Goal: Use online tool/utility: Utilize a website feature to perform a specific function

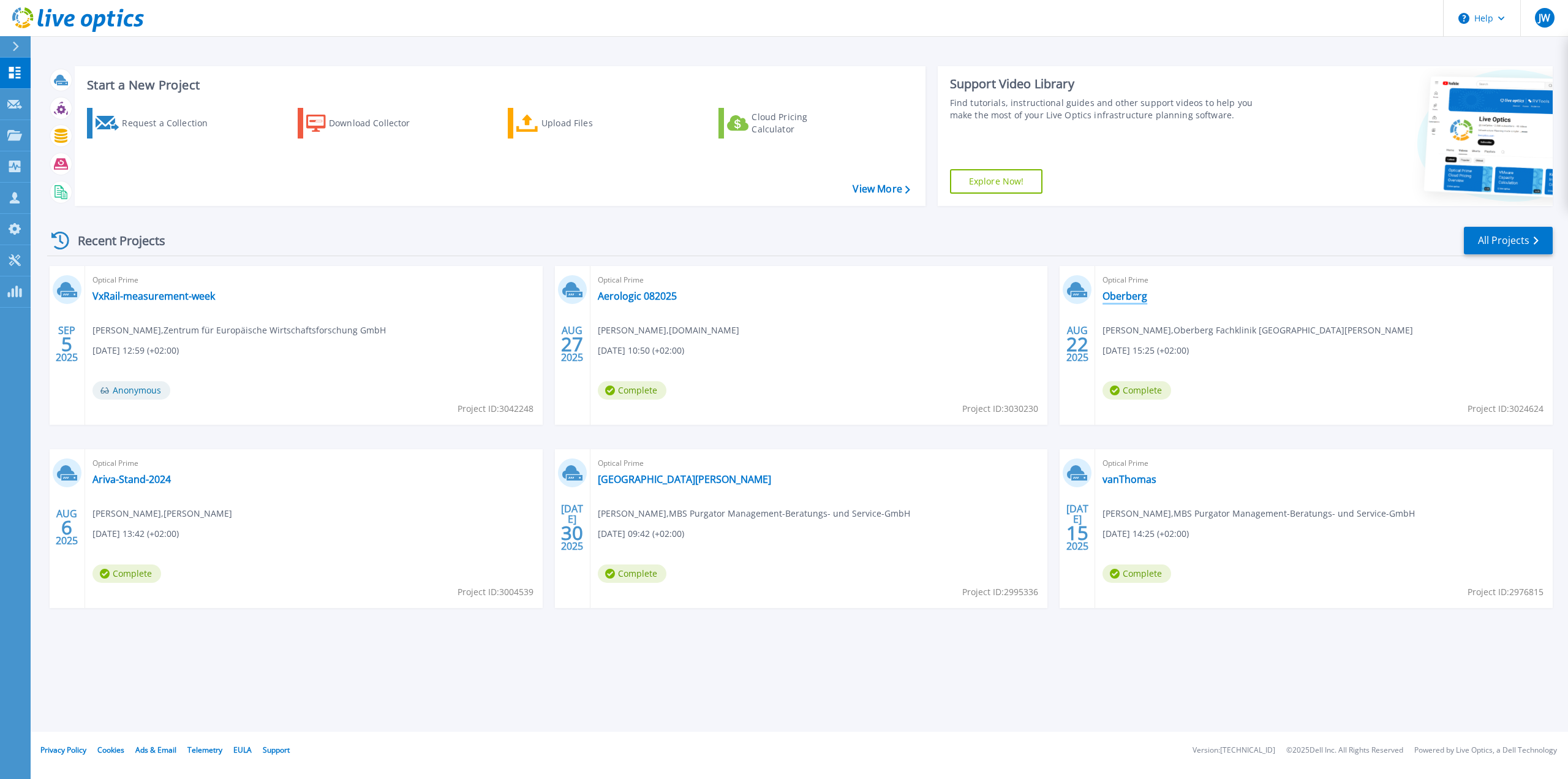
click at [1122, 300] on link "Oberberg" at bounding box center [1125, 296] width 45 height 12
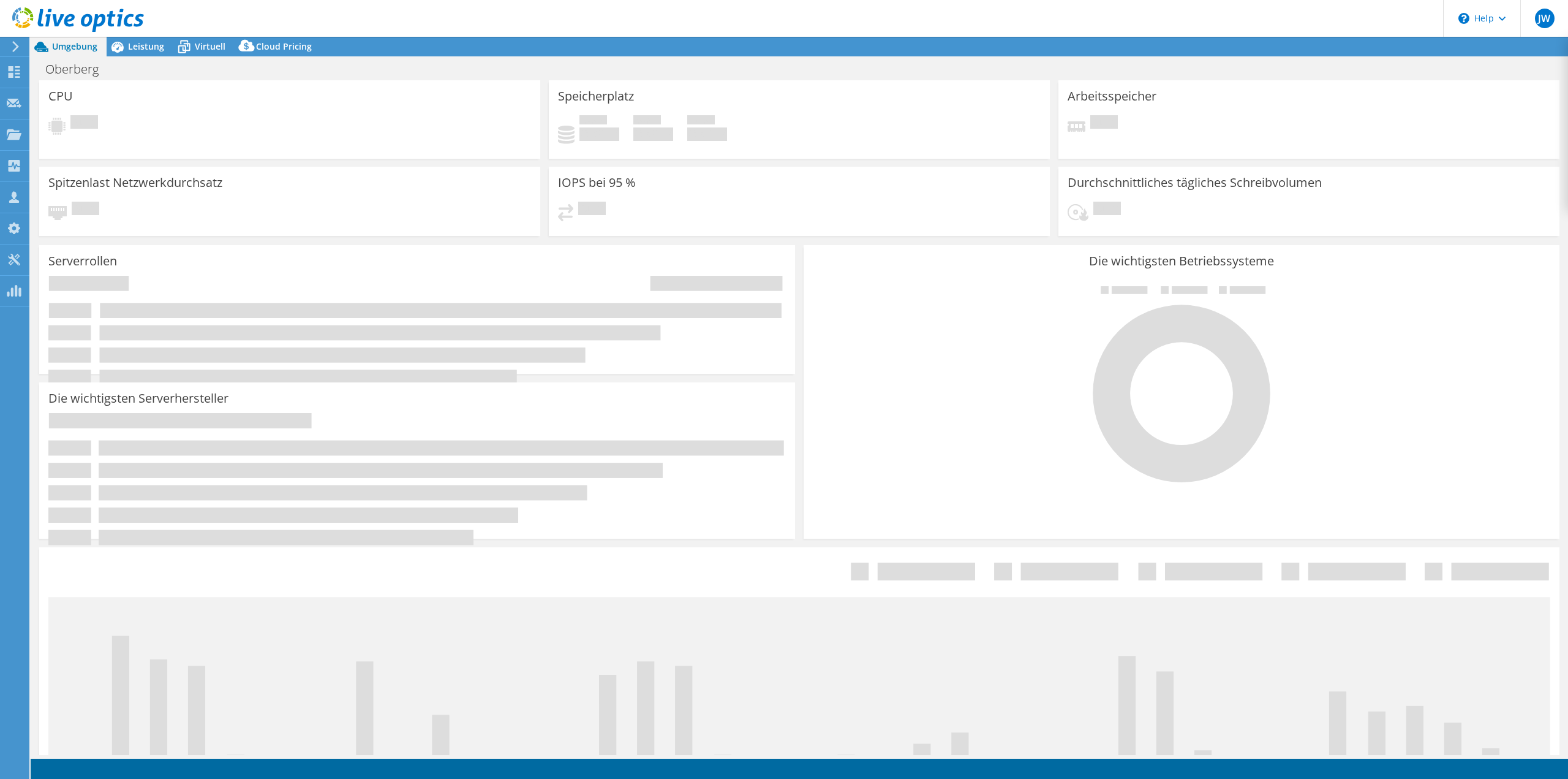
select select "EUFrankfurt"
select select "EUR"
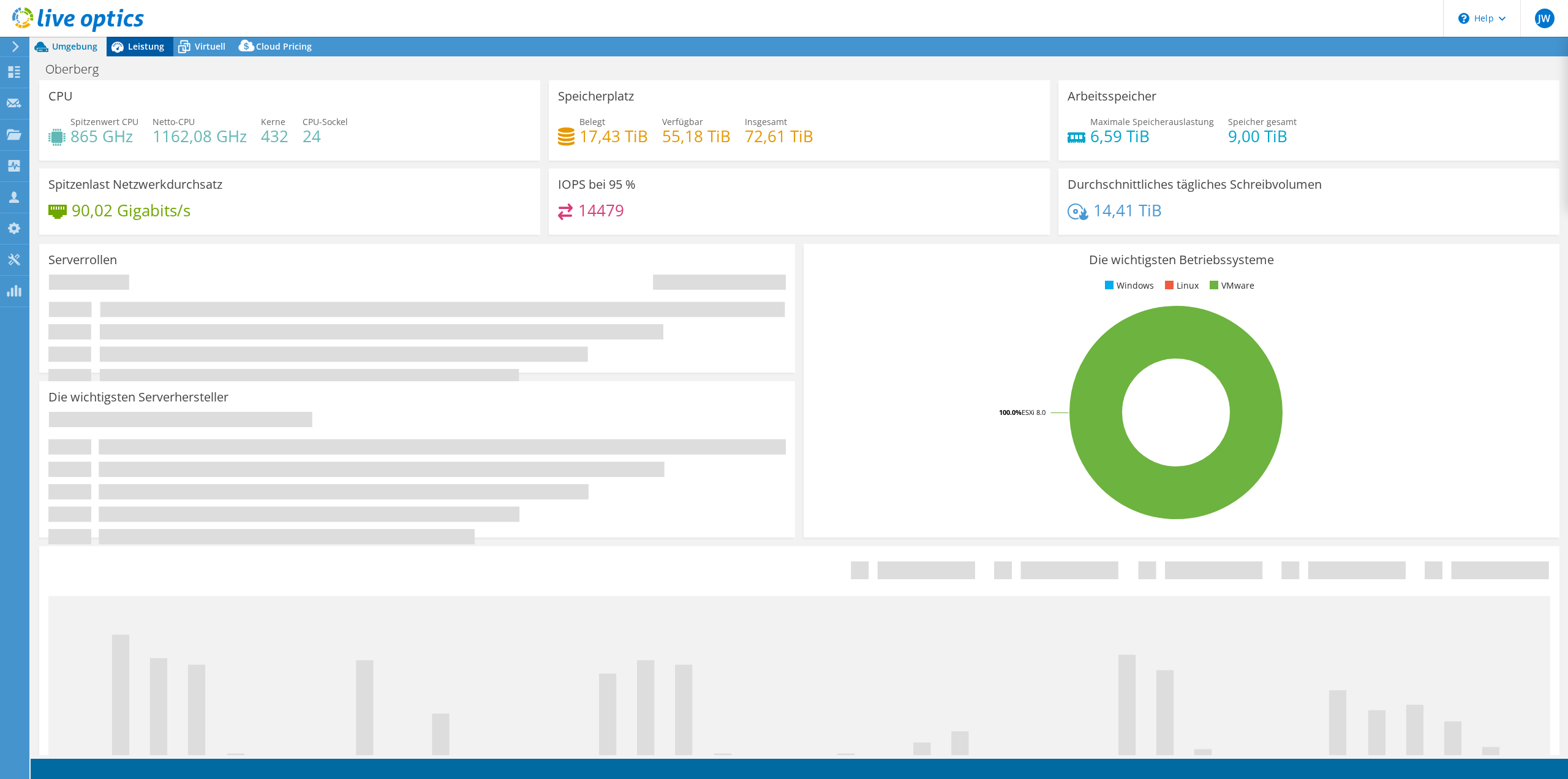
click at [143, 42] on span "Leistung" at bounding box center [146, 46] width 36 height 12
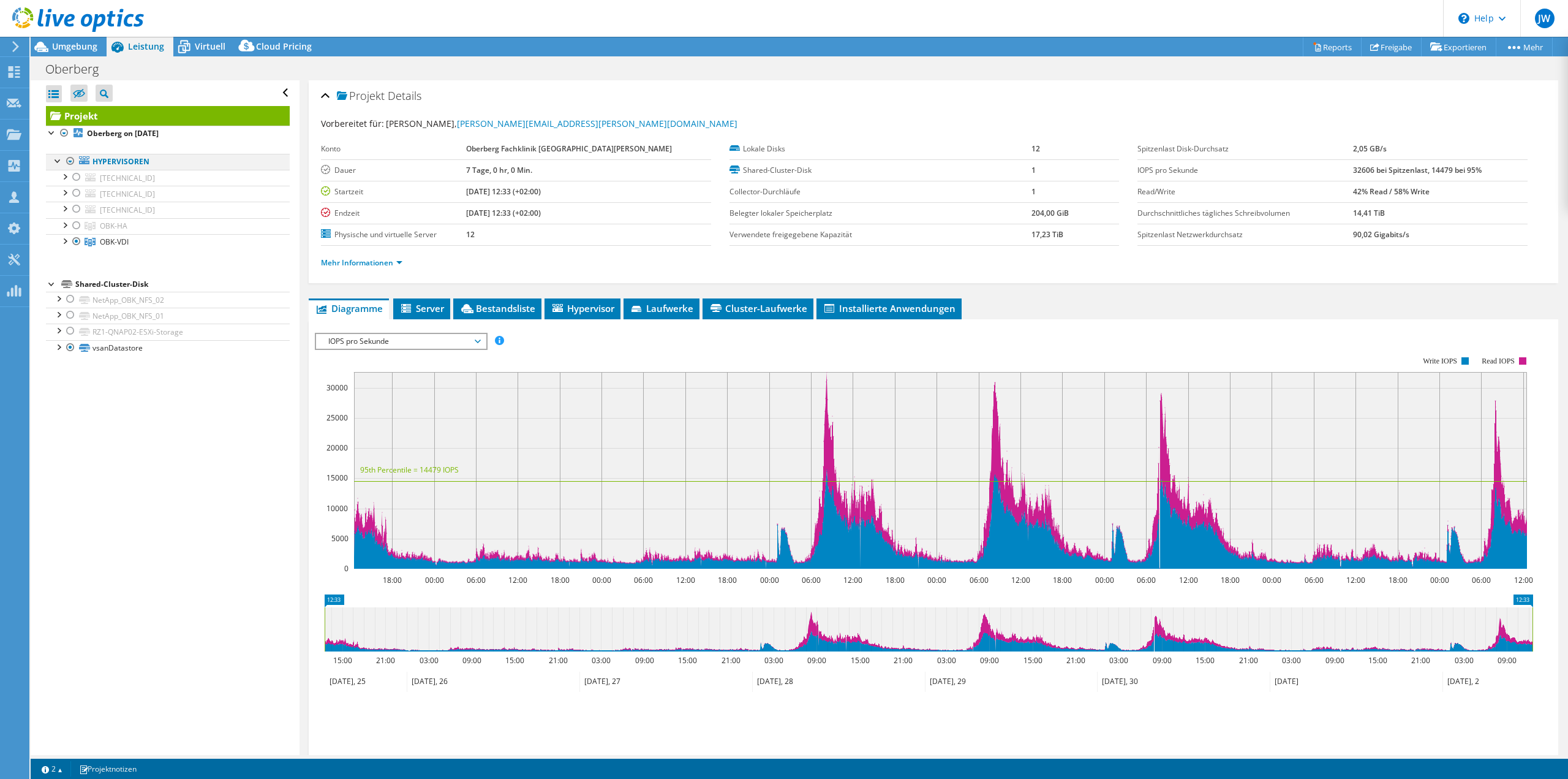
click at [71, 160] on div at bounding box center [70, 161] width 12 height 15
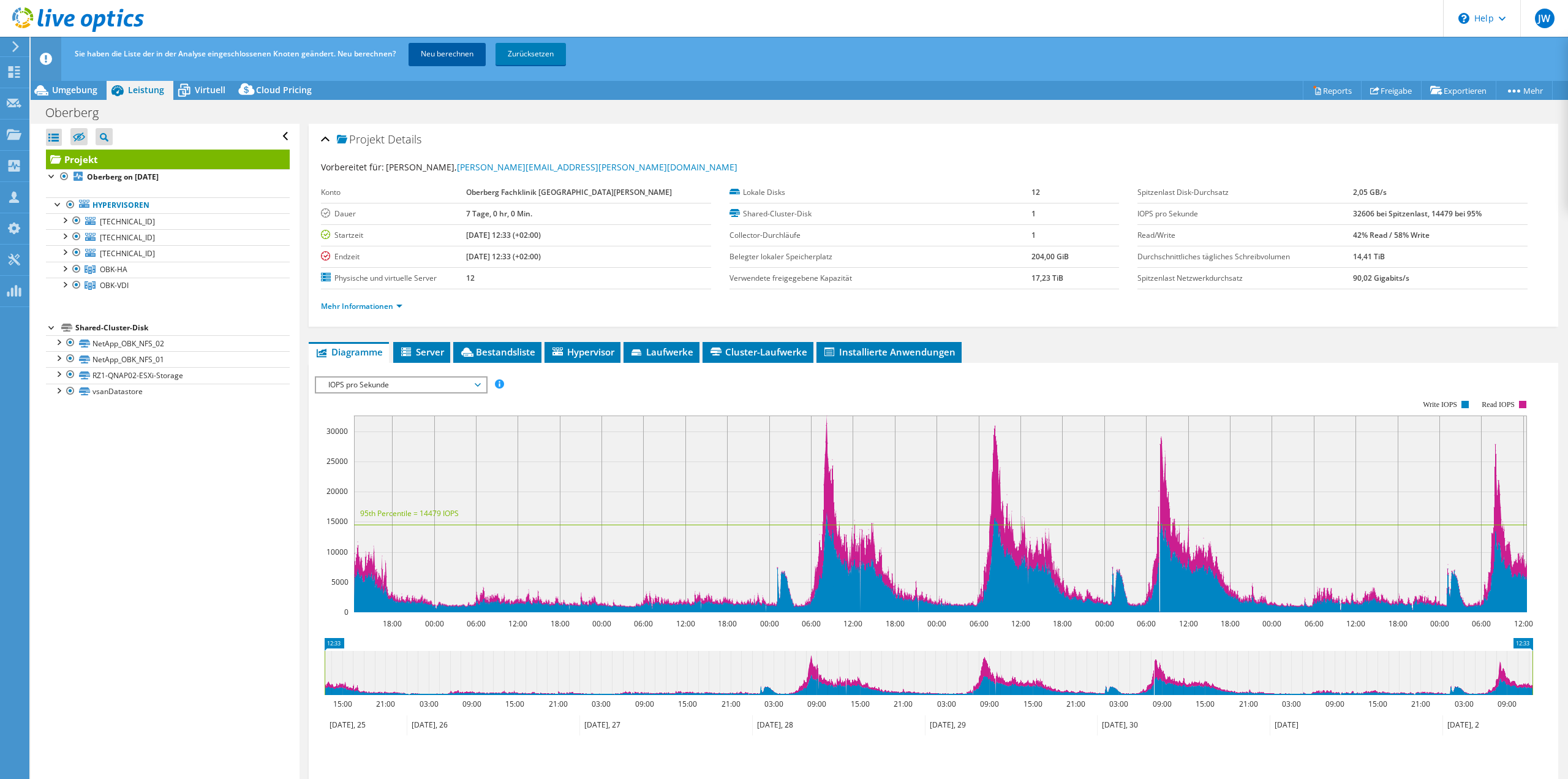
click at [467, 55] on link "Neu berechnen" at bounding box center [447, 54] width 77 height 22
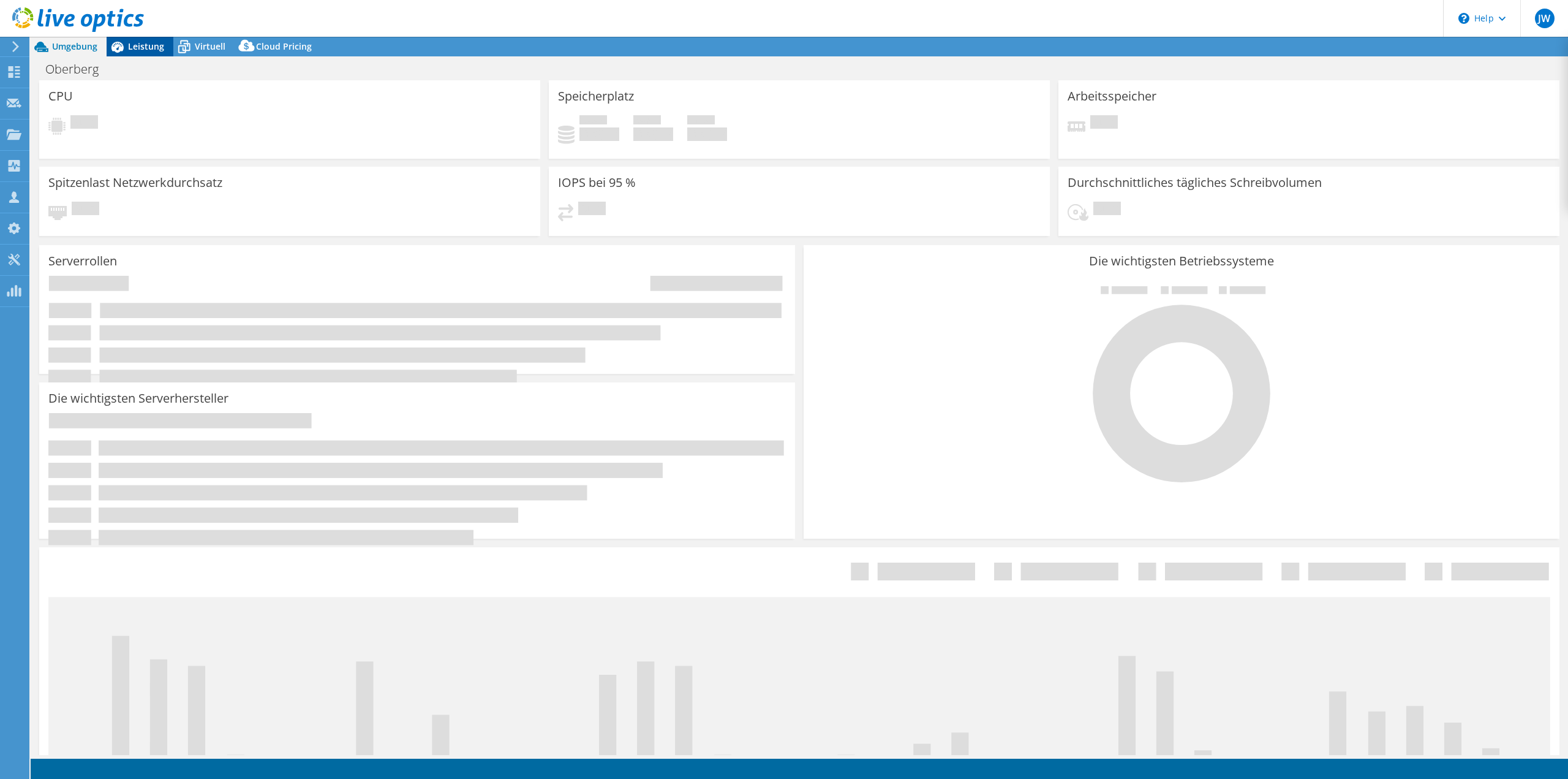
click at [146, 50] on span "Leistung" at bounding box center [146, 46] width 36 height 12
select select "EUFrankfurt"
